Goal: Participate in discussion: Engage in conversation with other users on a specific topic

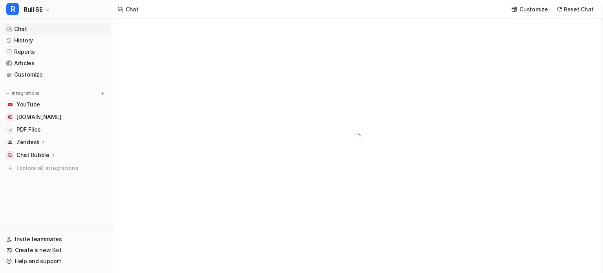
type textarea "**********"
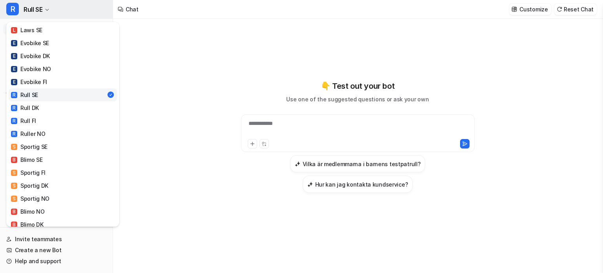
click at [38, 7] on span "Rull SE" at bounding box center [33, 9] width 19 height 11
click at [173, 39] on div "**********" at bounding box center [301, 136] width 603 height 273
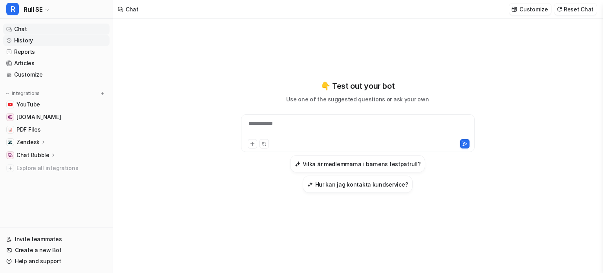
click at [22, 43] on link "History" at bounding box center [56, 40] width 106 height 11
